Goal: Information Seeking & Learning: Learn about a topic

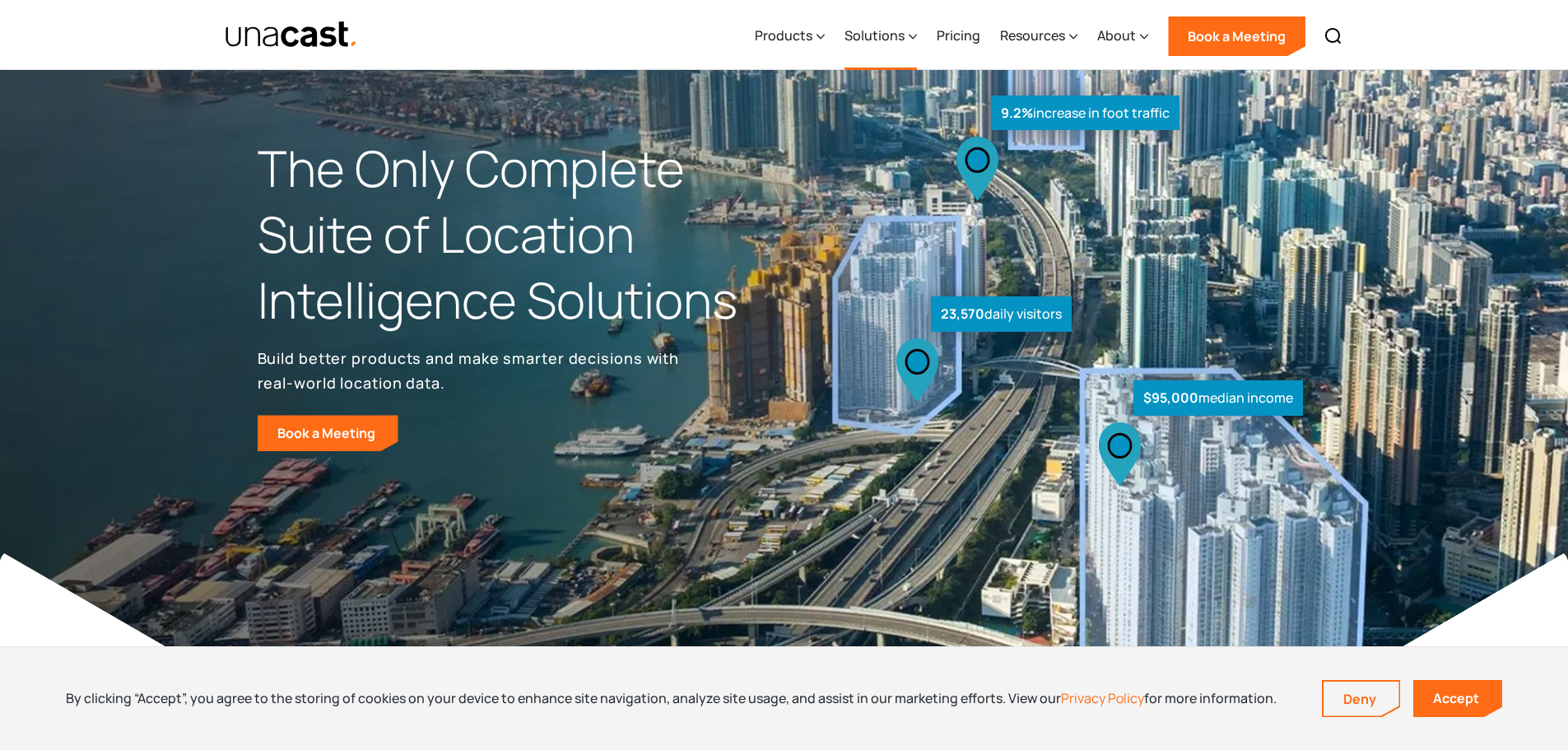
click at [887, 40] on div "Solutions" at bounding box center [874, 35] width 60 height 20
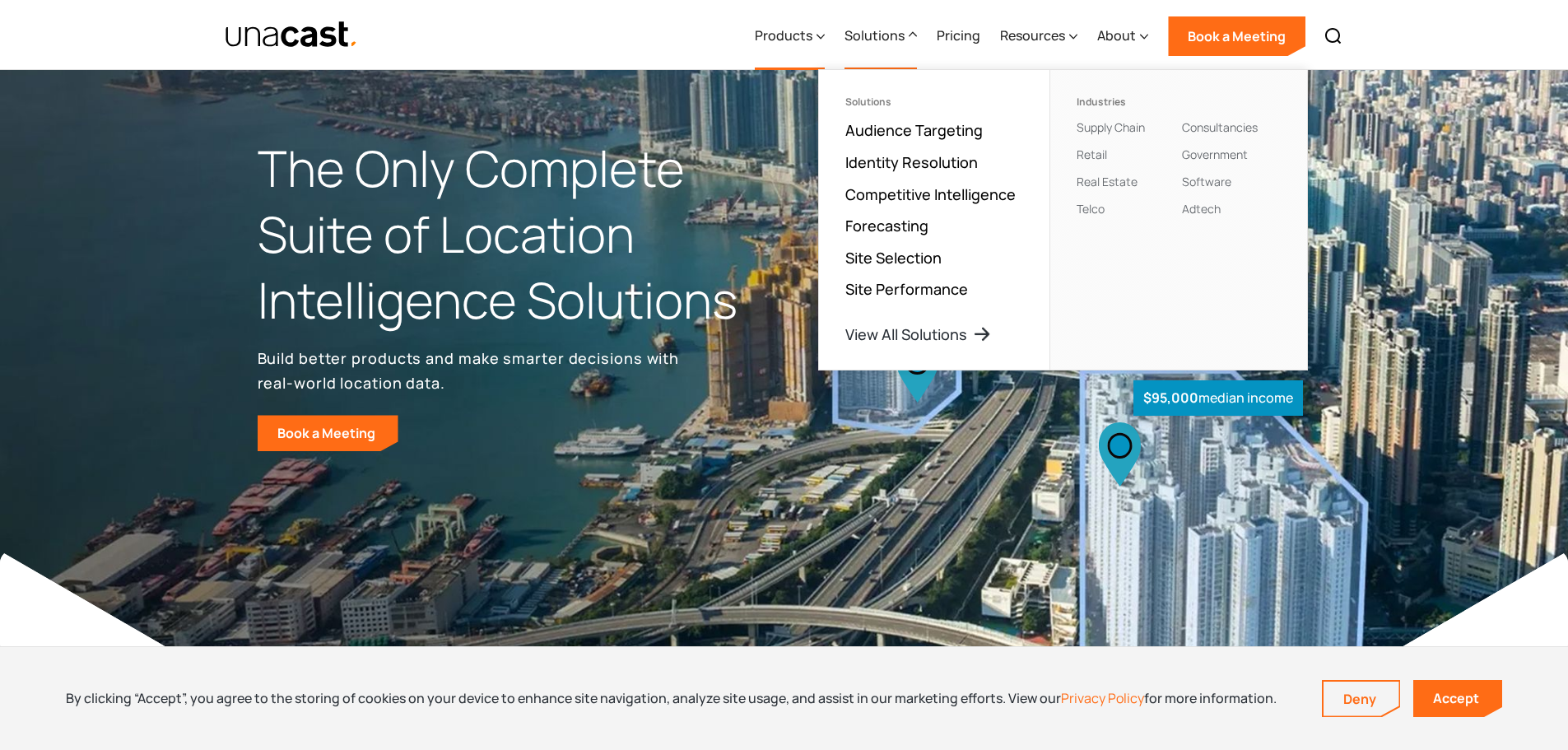
click at [809, 39] on div "Products" at bounding box center [784, 35] width 58 height 20
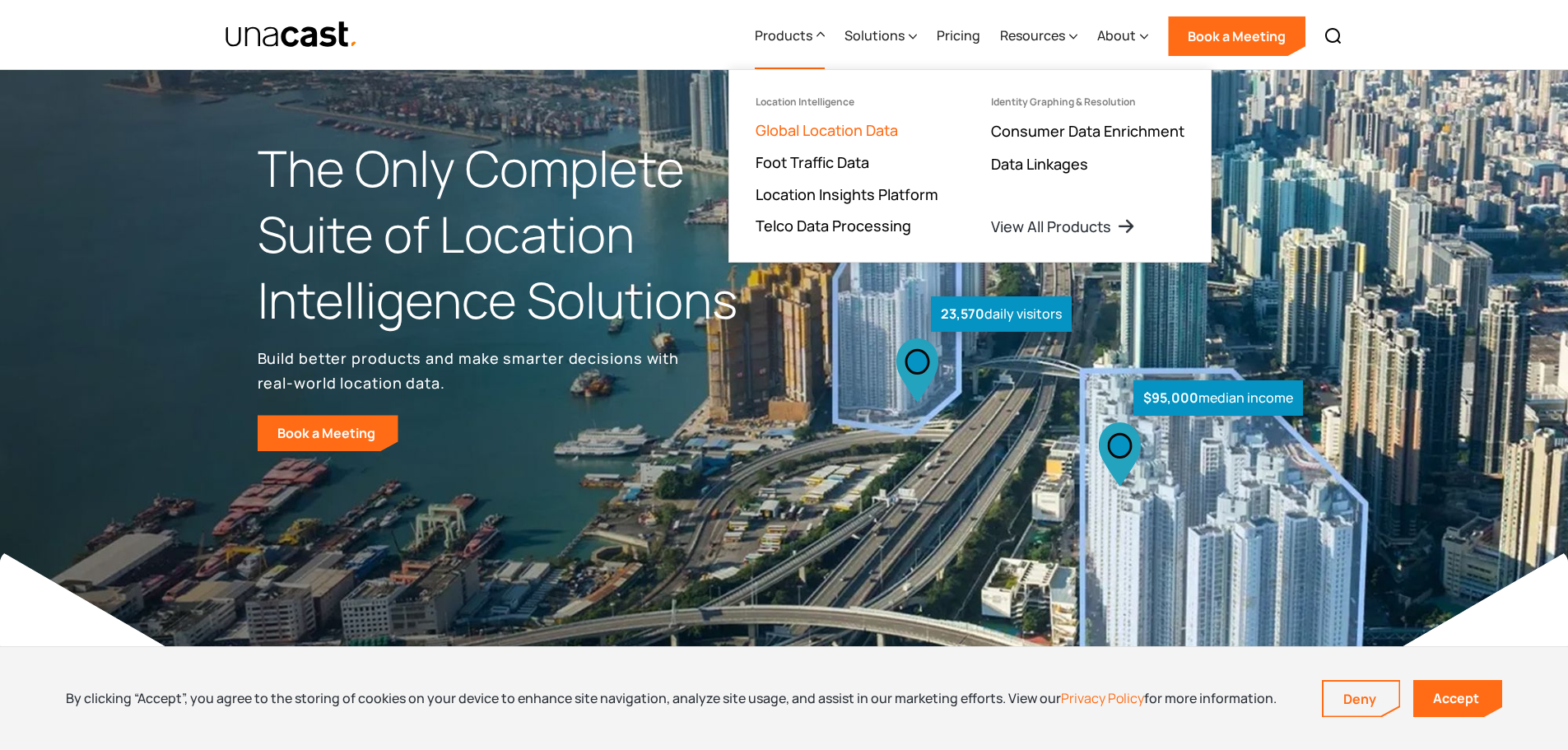
click at [843, 129] on link "Global Location Data" at bounding box center [826, 130] width 143 height 20
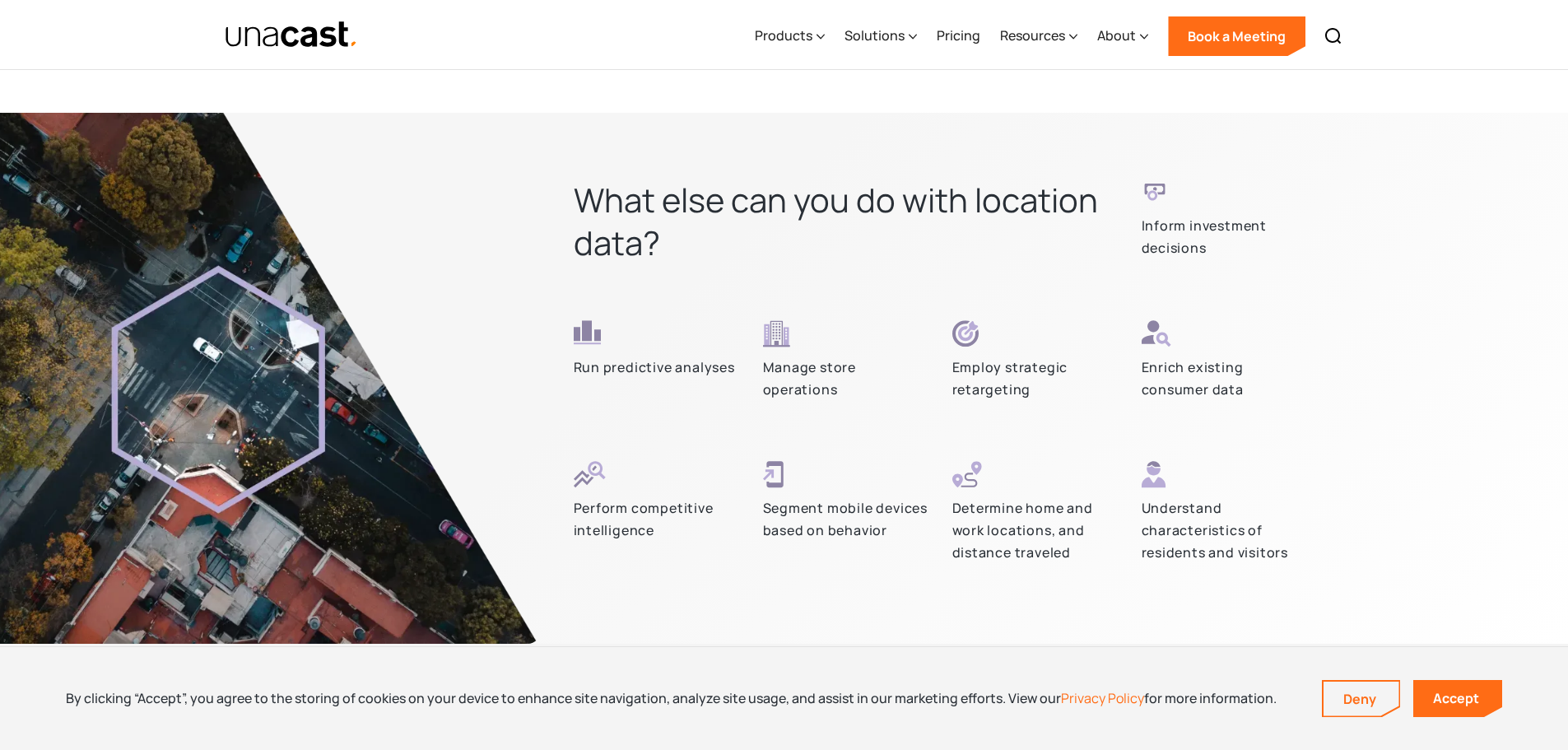
scroll to position [4774, 0]
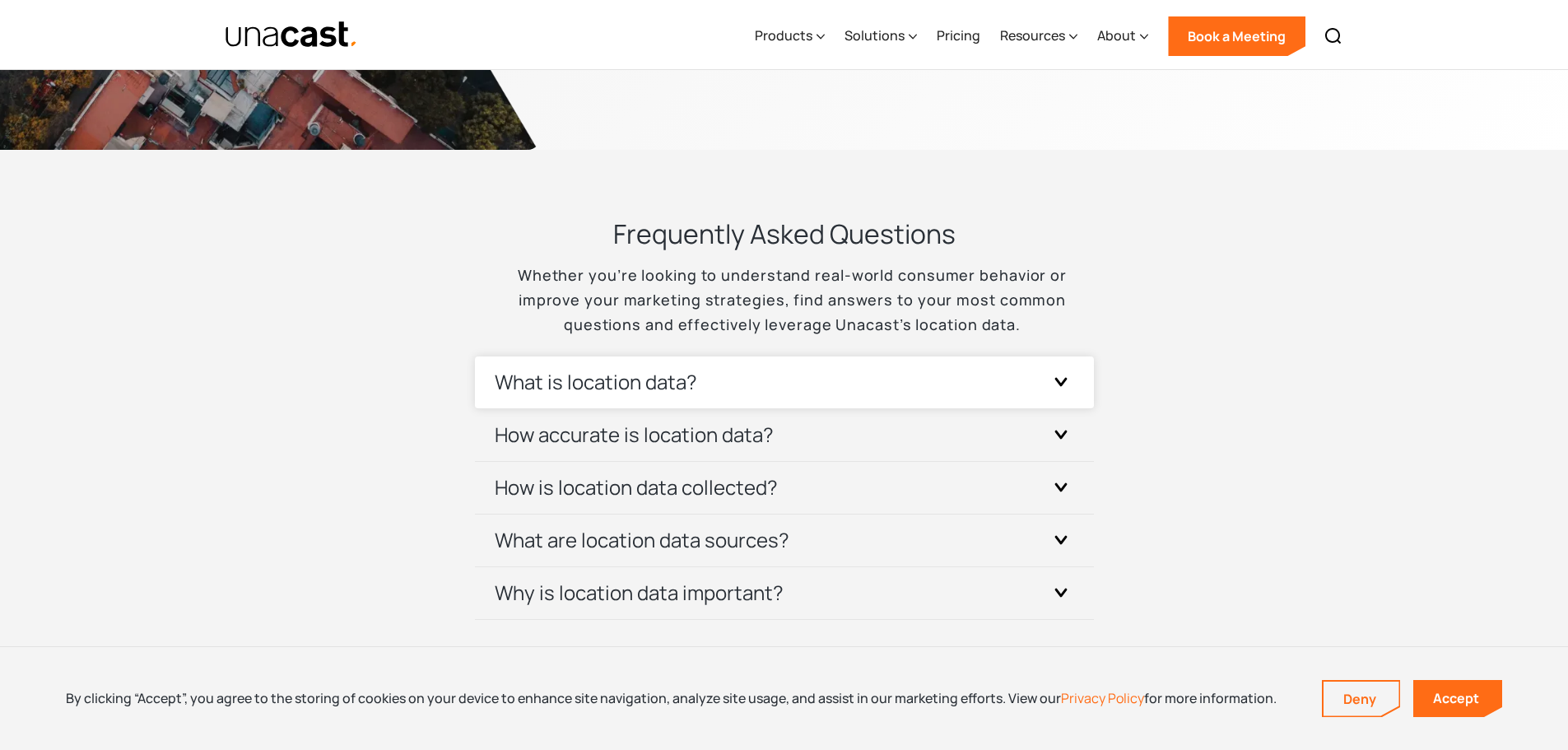
click at [602, 371] on h3 "What is location data?" at bounding box center [595, 382] width 202 height 26
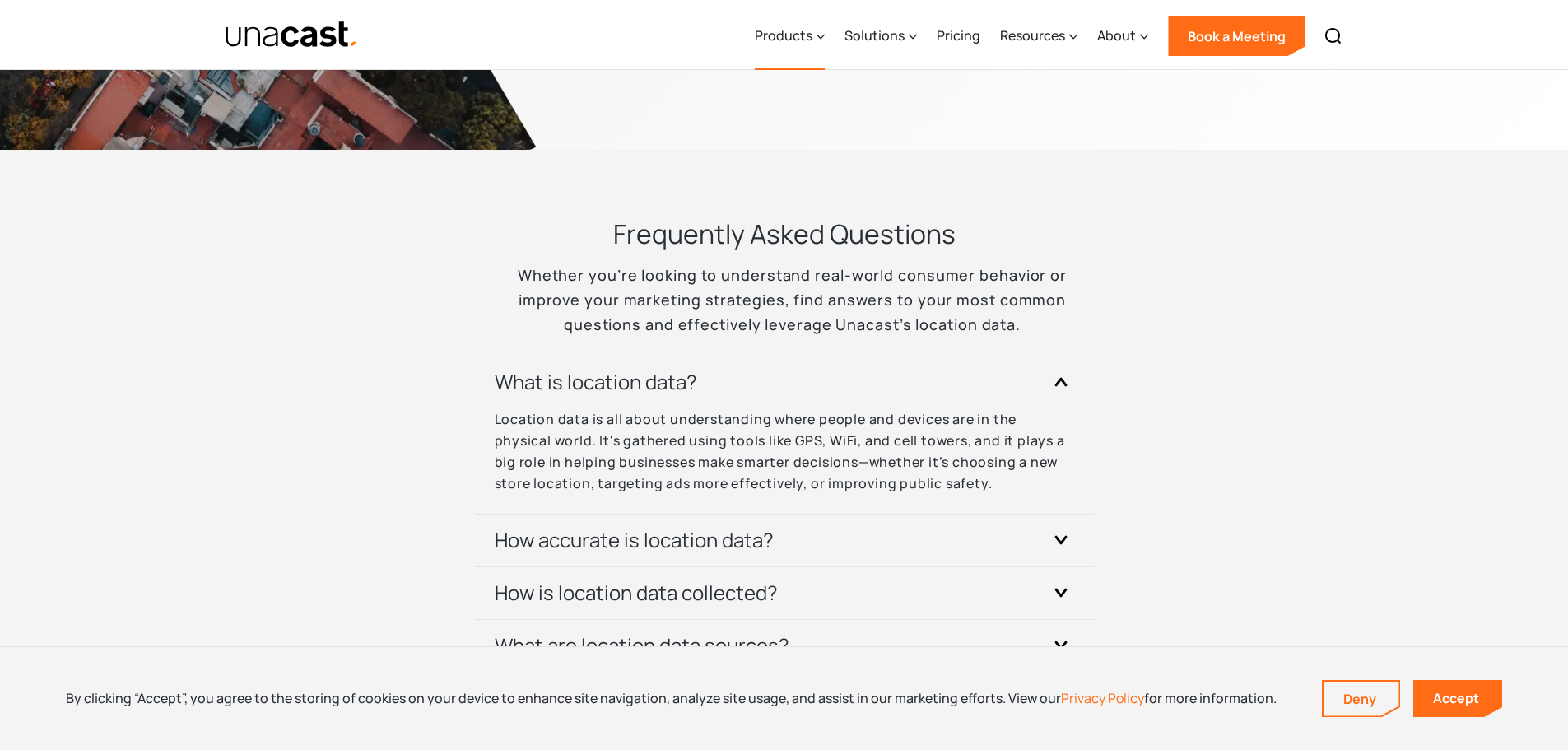
click at [815, 38] on div "Products" at bounding box center [789, 36] width 70 height 67
